Goal: Check status

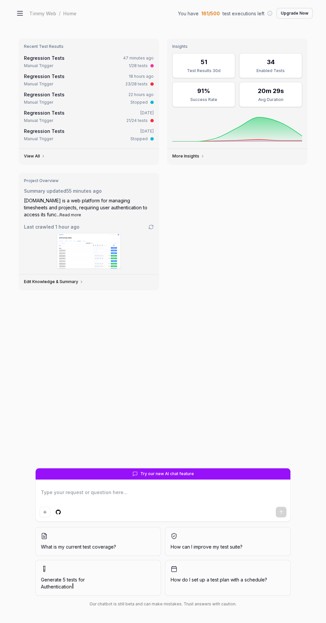
click at [83, 60] on div "Regression Tests 47 minutes ago" at bounding box center [89, 58] width 130 height 7
type textarea "*"
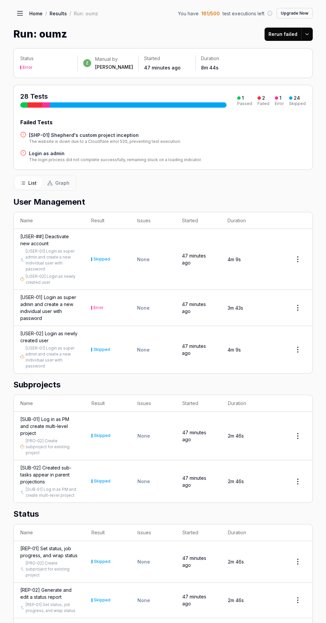
click at [33, 62] on p "Status" at bounding box center [46, 58] width 52 height 7
click at [57, 134] on h4 "[SHP-01] Shepherd's custom project inception" at bounding box center [105, 135] width 152 height 7
